Goal: Task Accomplishment & Management: Manage account settings

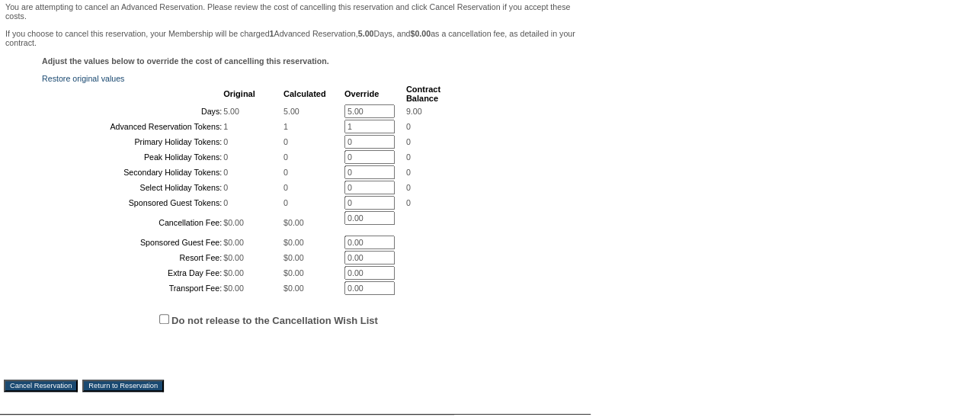
scroll to position [259, 0]
drag, startPoint x: 367, startPoint y: 112, endPoint x: 314, endPoint y: 113, distance: 52.6
click at [314, 113] on tr "Days: 5.00 5.00 5.00 * 9.00" at bounding box center [241, 111] width 397 height 14
type input "9"
type input "0"
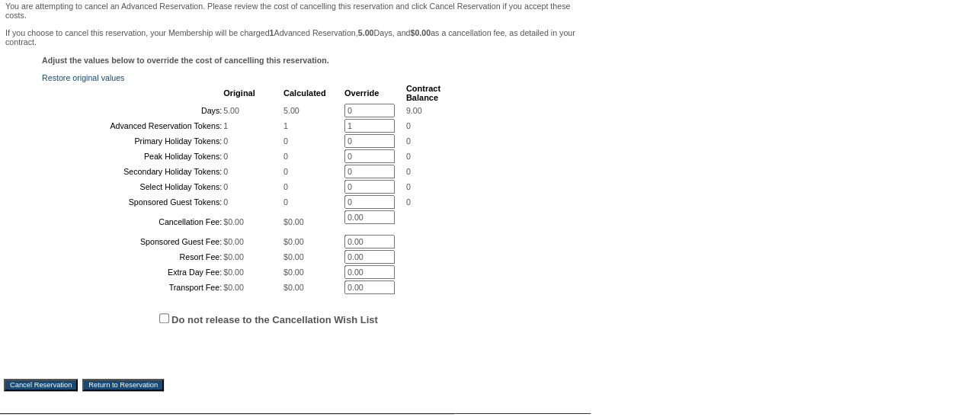
click at [345, 129] on input "1" at bounding box center [370, 126] width 50 height 14
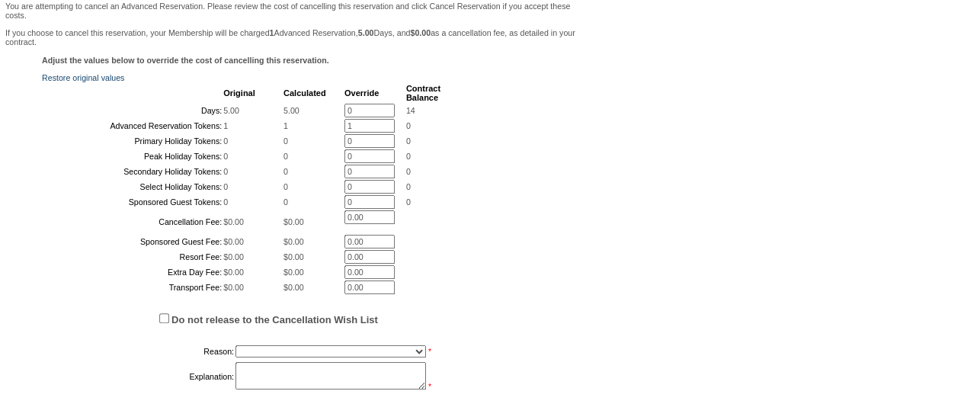
click at [348, 132] on input "1" at bounding box center [370, 126] width 50 height 14
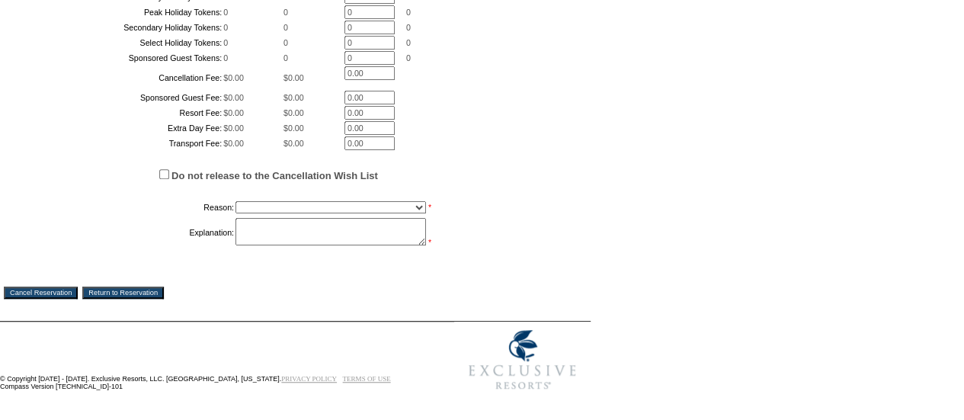
scroll to position [483, 0]
type input "0"
click at [329, 213] on select "Creating Continuous Stay Days Booked After Cancellation Experiential / Hotel / …" at bounding box center [331, 207] width 191 height 12
select select "1026"
click at [236, 213] on select "Creating Continuous Stay Days Booked After Cancellation Experiential / Hotel / …" at bounding box center [331, 207] width 191 height 12
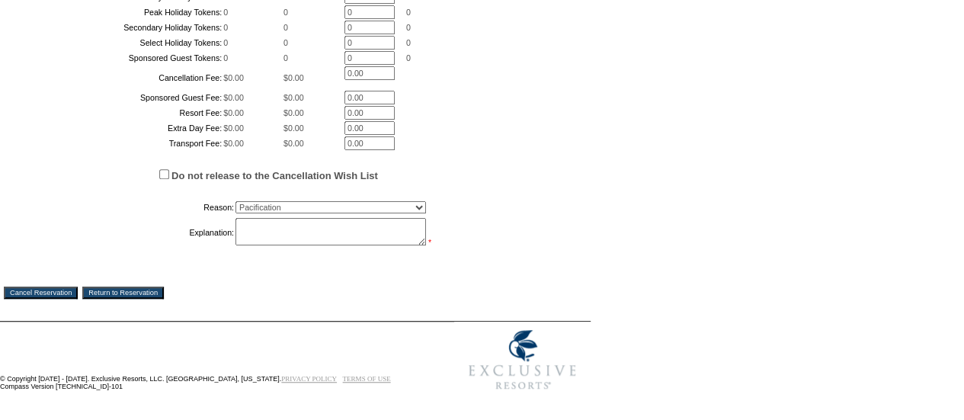
click at [279, 245] on textarea at bounding box center [331, 231] width 191 height 27
type textarea "rebooking this shortly-NM"
click at [73, 299] on input "Cancel Reservation" at bounding box center [41, 293] width 74 height 12
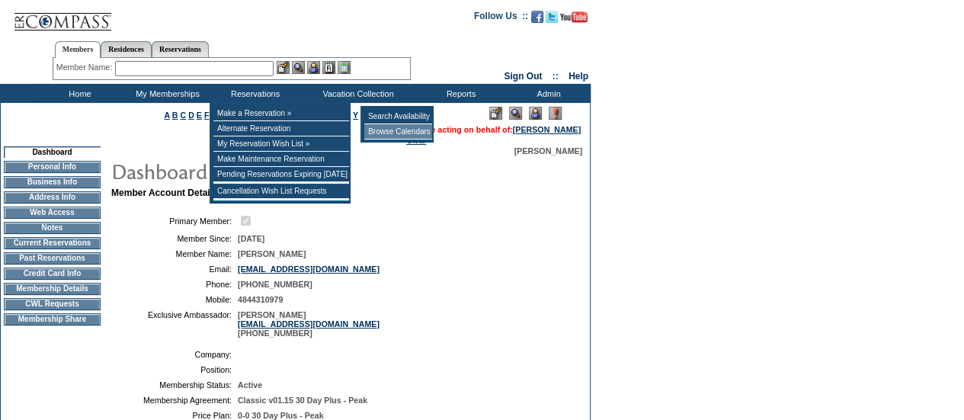
click at [390, 129] on td "Browse Calendars" at bounding box center [398, 131] width 68 height 15
